Goal: Check status: Check status

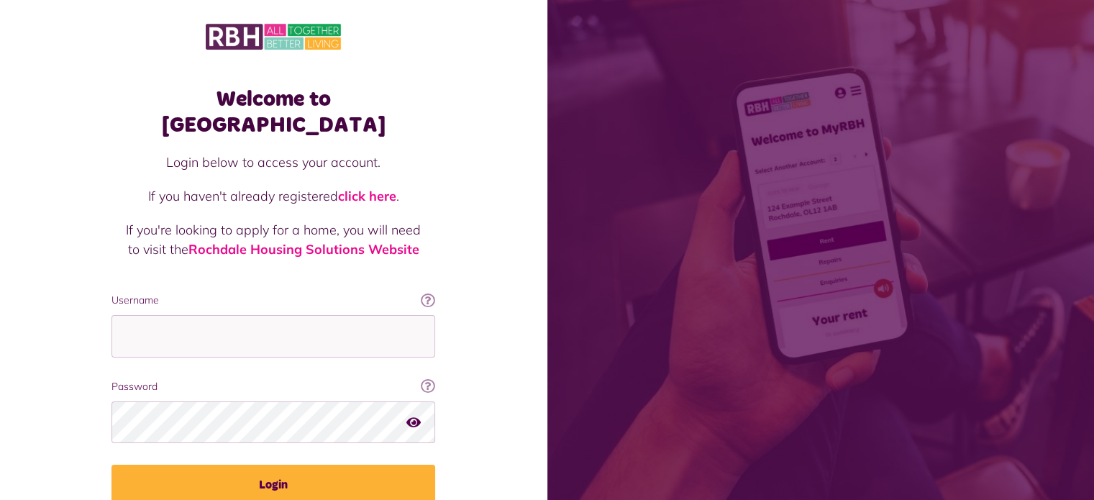
type input "**********"
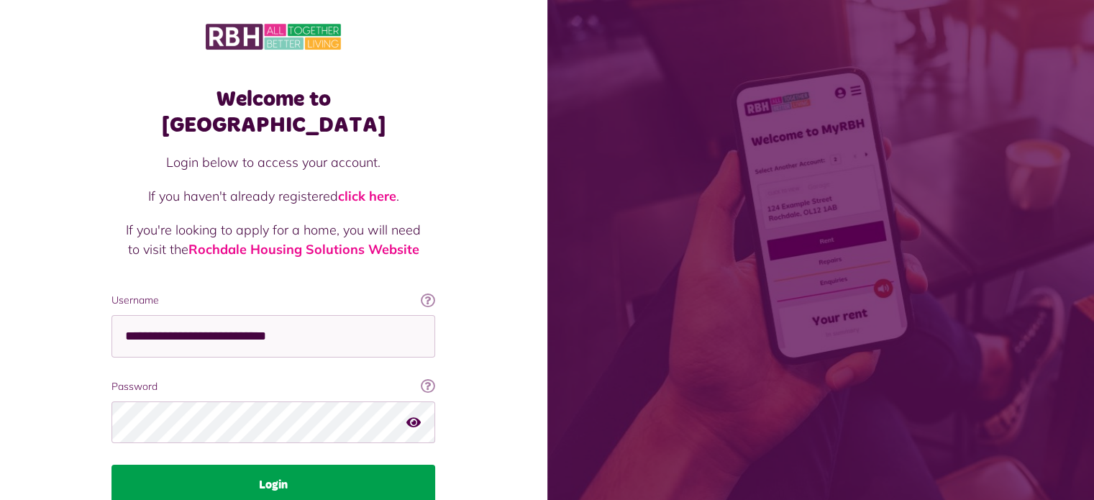
click at [245, 465] on button "Login" at bounding box center [273, 485] width 324 height 40
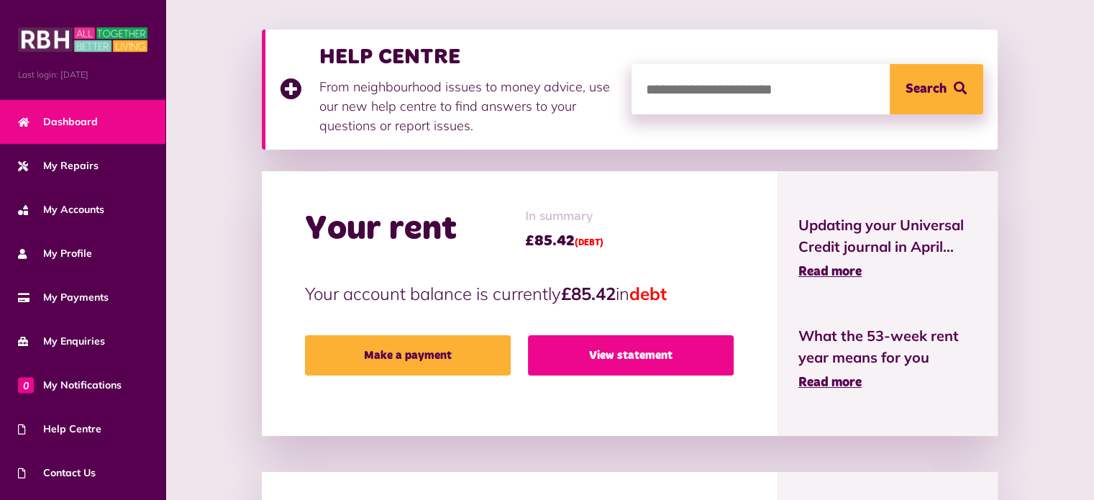
scroll to position [190, 0]
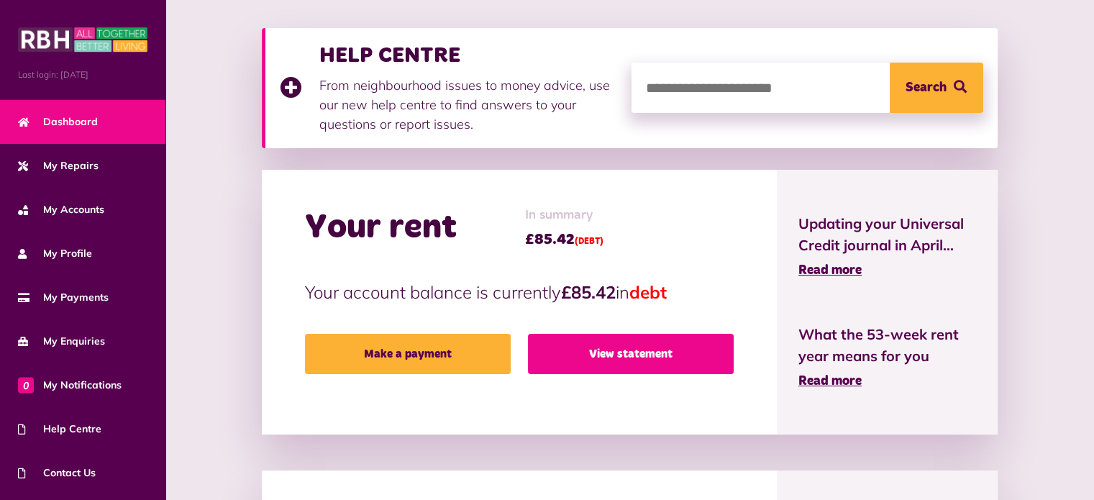
click at [657, 350] on link "View statement" at bounding box center [631, 354] width 206 height 40
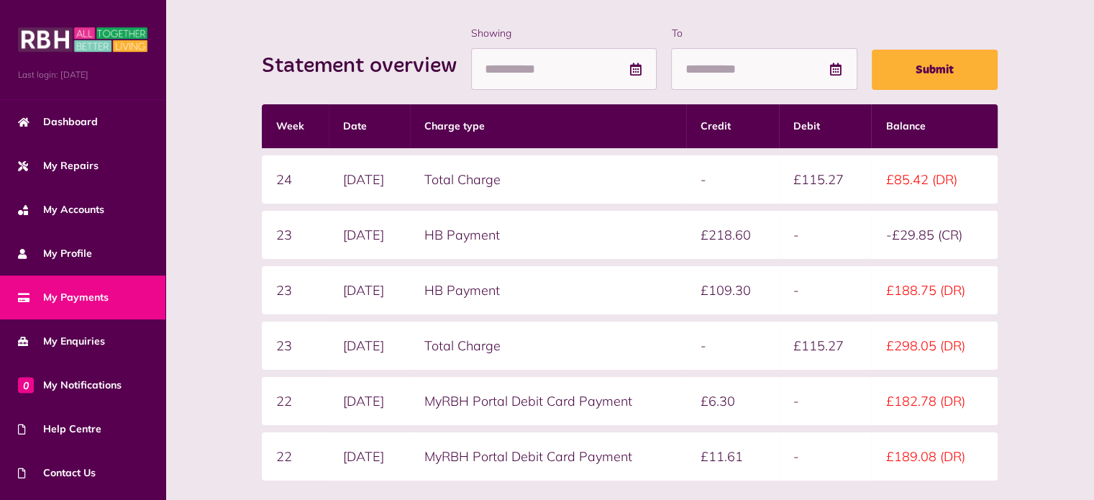
scroll to position [187, 0]
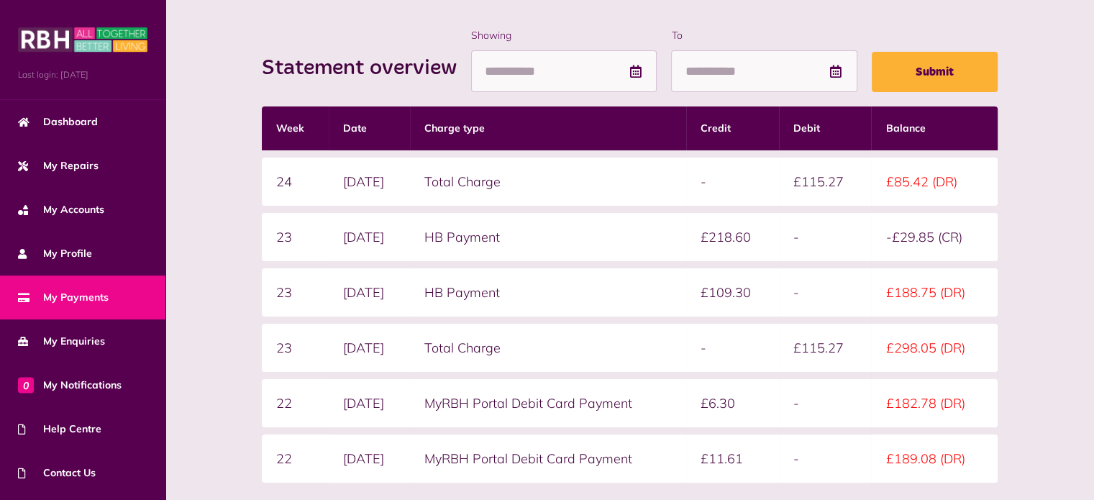
click at [805, 489] on form "Statement overview Showing To Submit Week Date Charge type Credit Debit Balance…" at bounding box center [629, 281] width 735 height 506
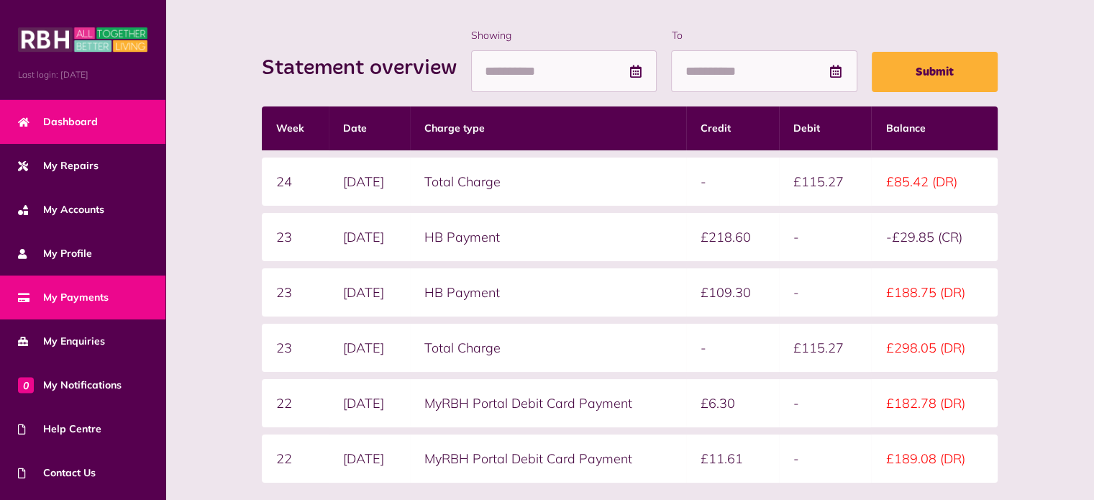
click at [68, 117] on span "Dashboard" at bounding box center [58, 121] width 80 height 15
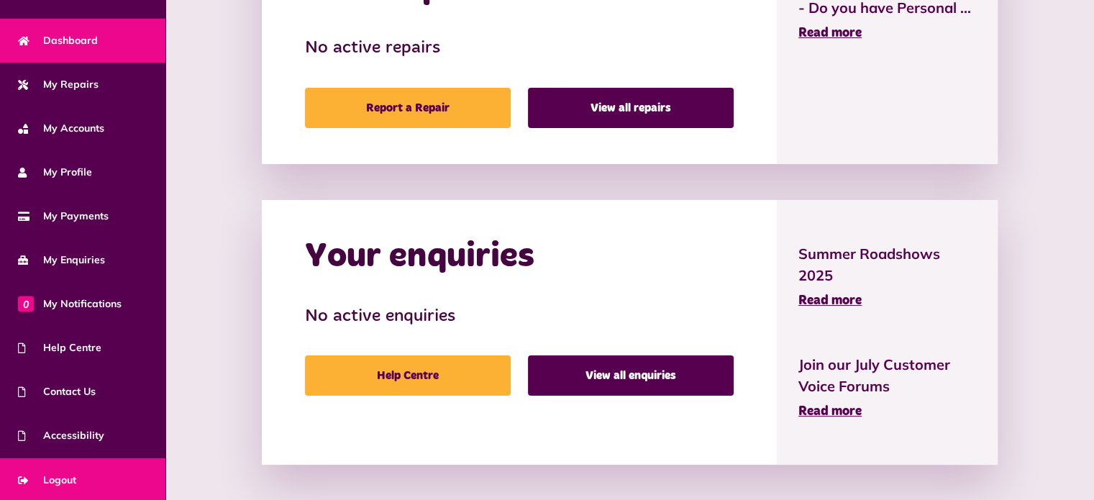
scroll to position [729, 0]
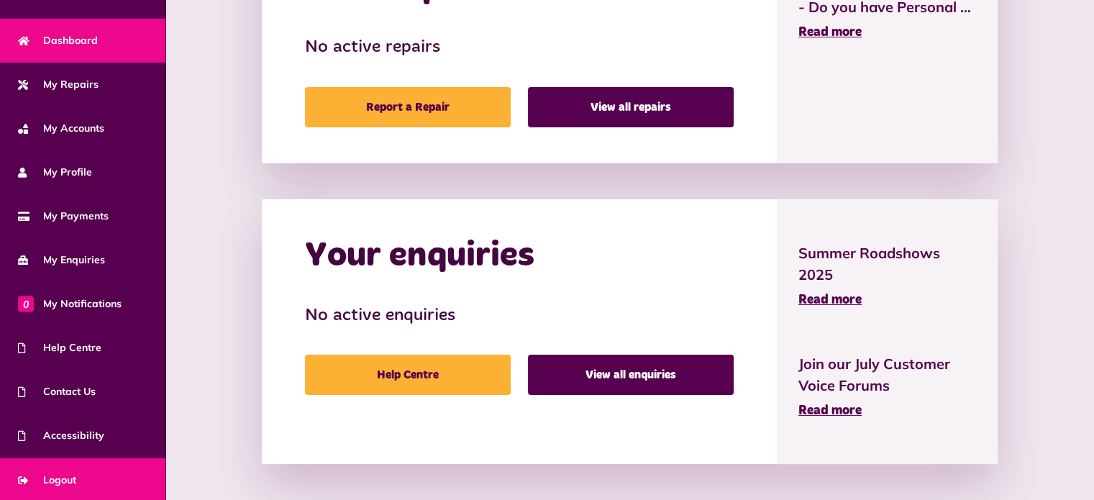
click at [58, 478] on span "Logout" at bounding box center [47, 480] width 58 height 15
